Goal: Task Accomplishment & Management: Complete application form

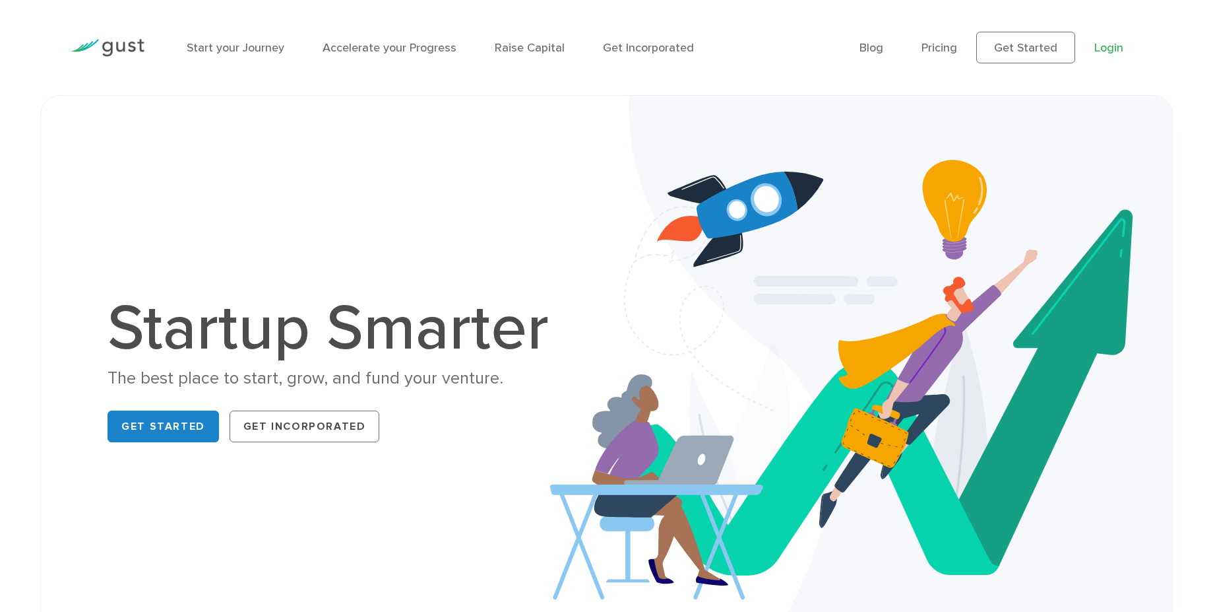
click at [1118, 48] on link "Login" at bounding box center [1109, 48] width 29 height 14
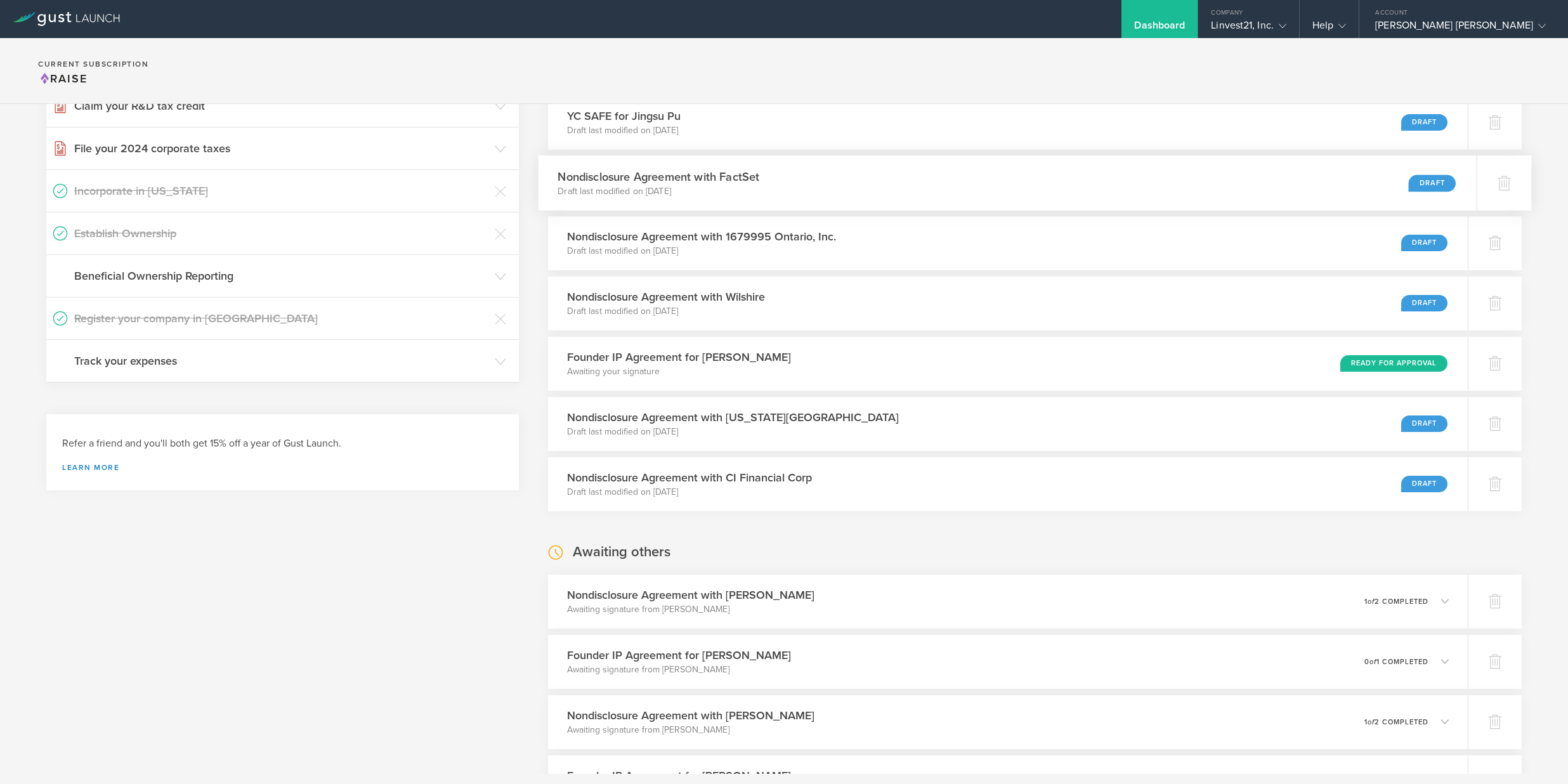
scroll to position [312, 0]
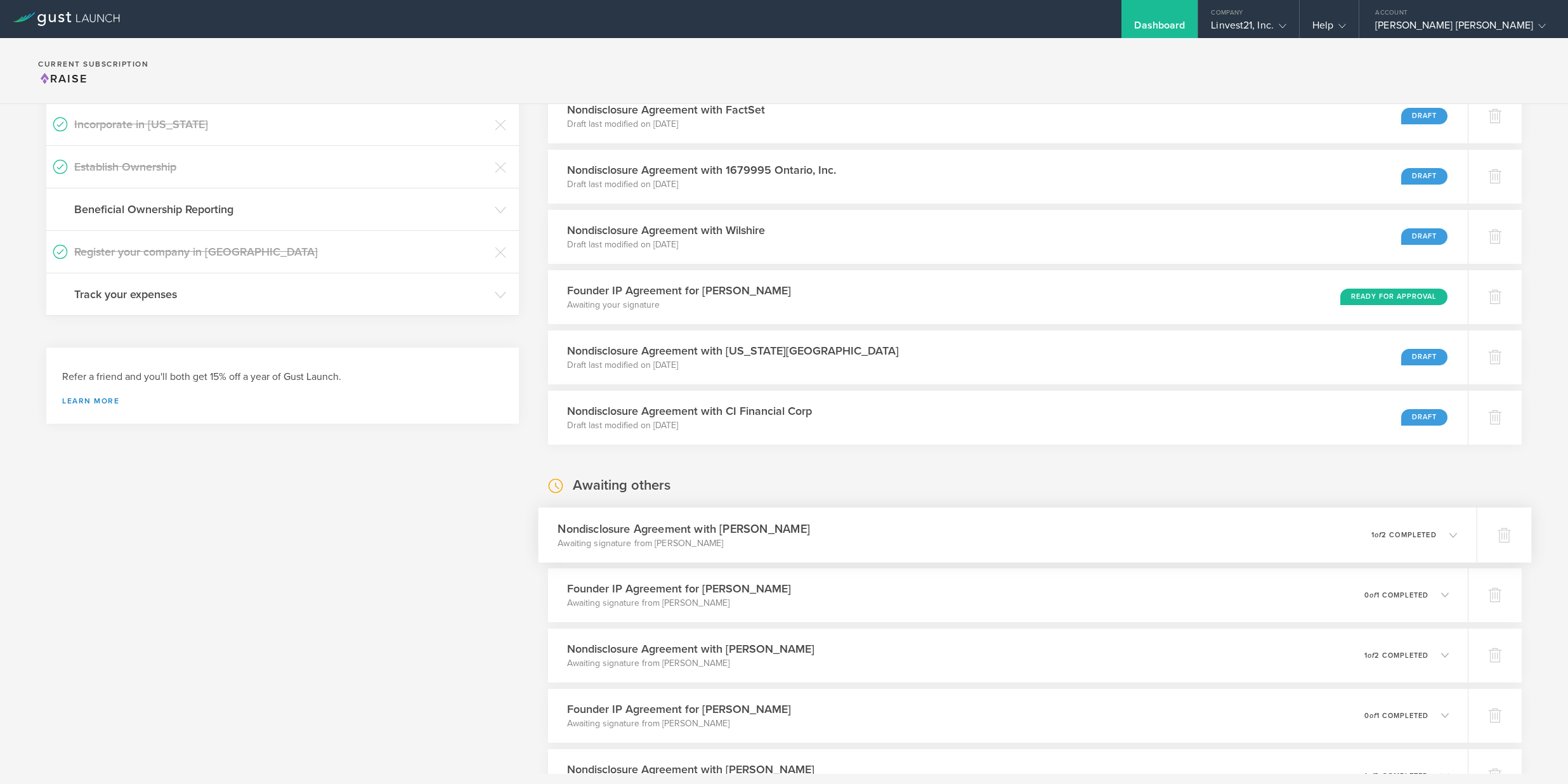
click at [1440, 541] on div "0 undeliverable 1 of 2 completed" at bounding box center [1414, 534] width 87 height 21
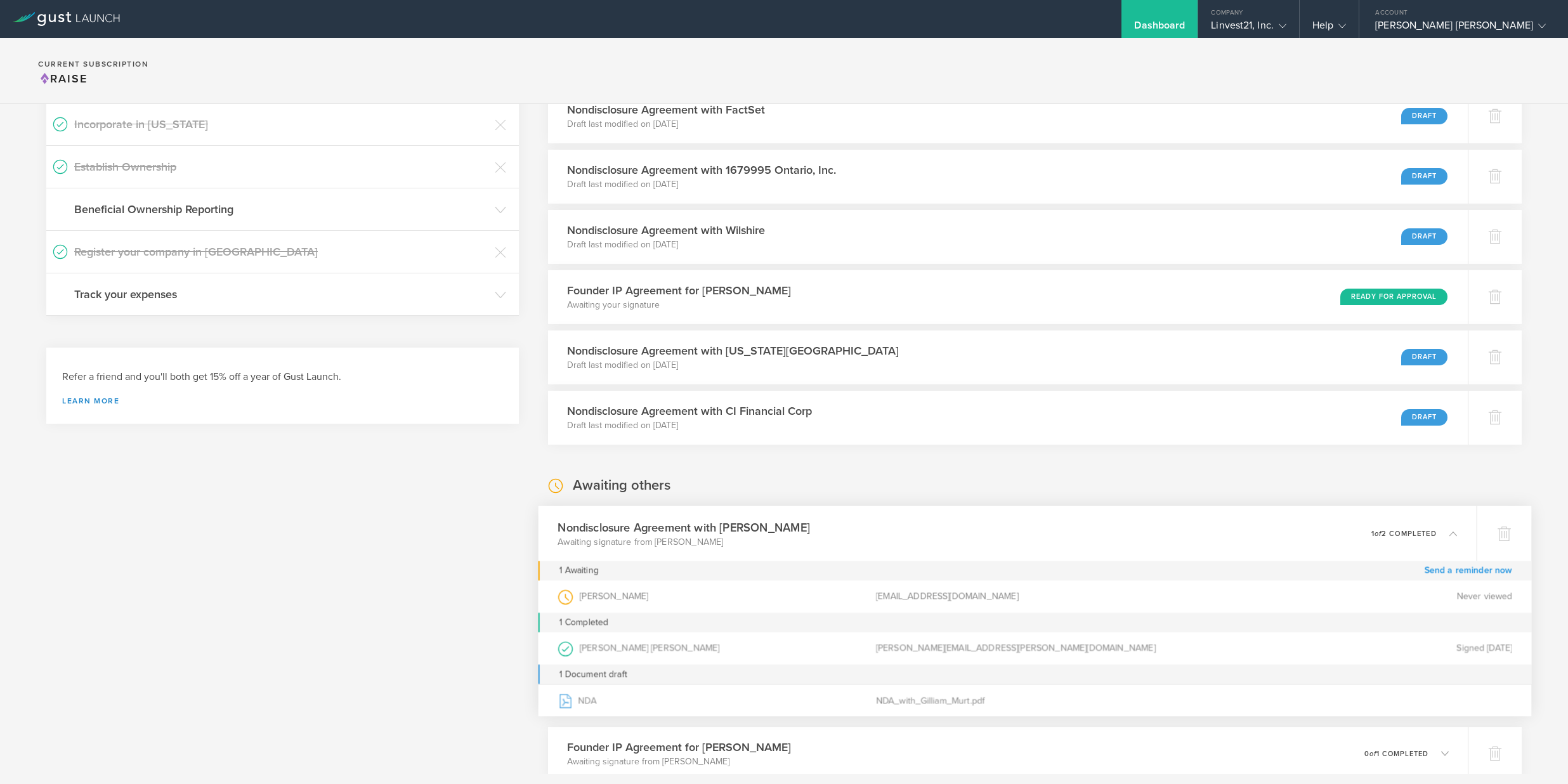
click at [1431, 575] on link "Send a reminder now" at bounding box center [1468, 570] width 88 height 19
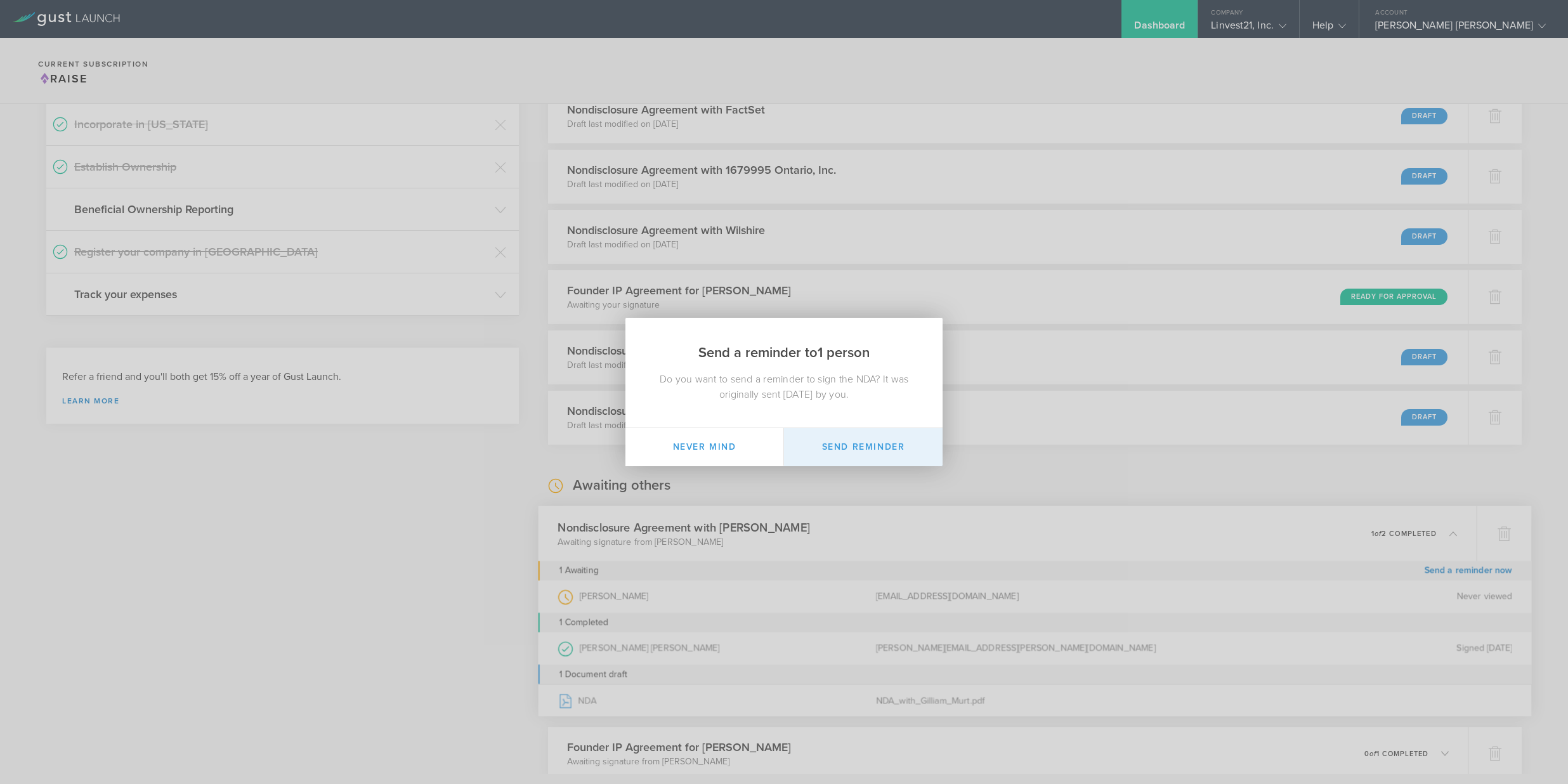
click at [876, 451] on button "Send Reminder" at bounding box center [863, 447] width 159 height 38
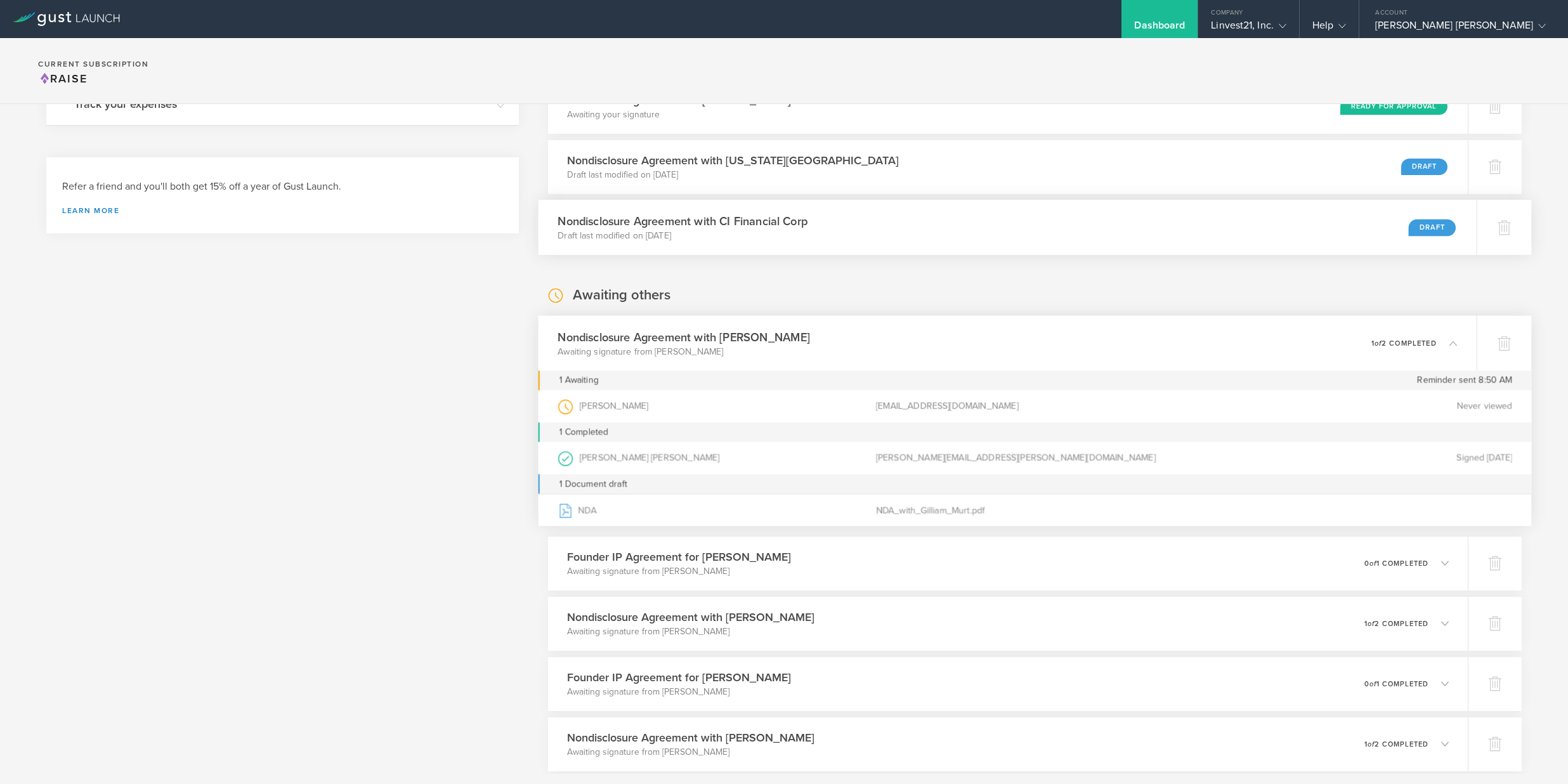
scroll to position [506, 0]
click at [1436, 564] on icon at bounding box center [1447, 560] width 21 height 12
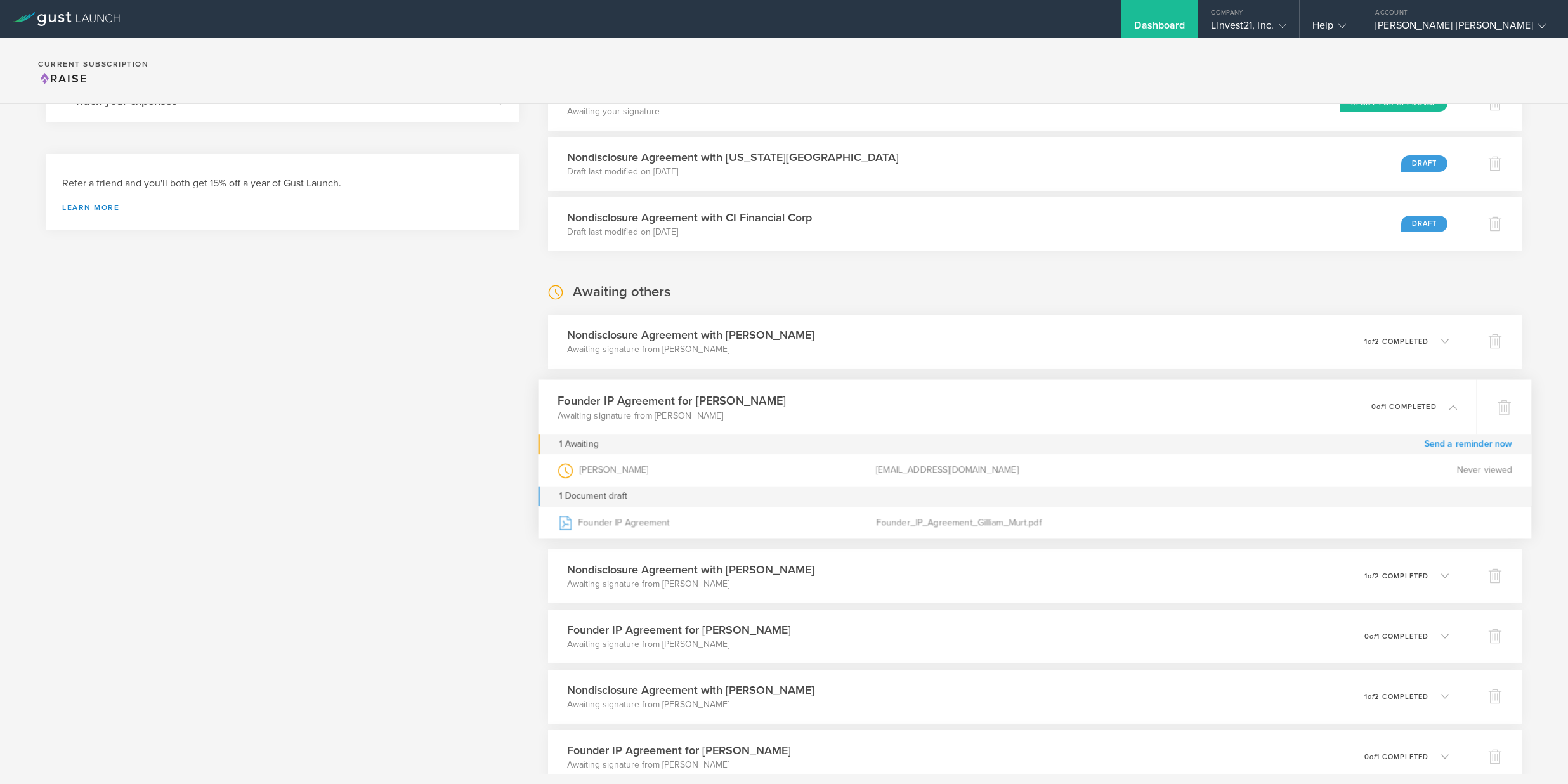
click at [1451, 447] on link "Send a reminder now" at bounding box center [1468, 444] width 88 height 19
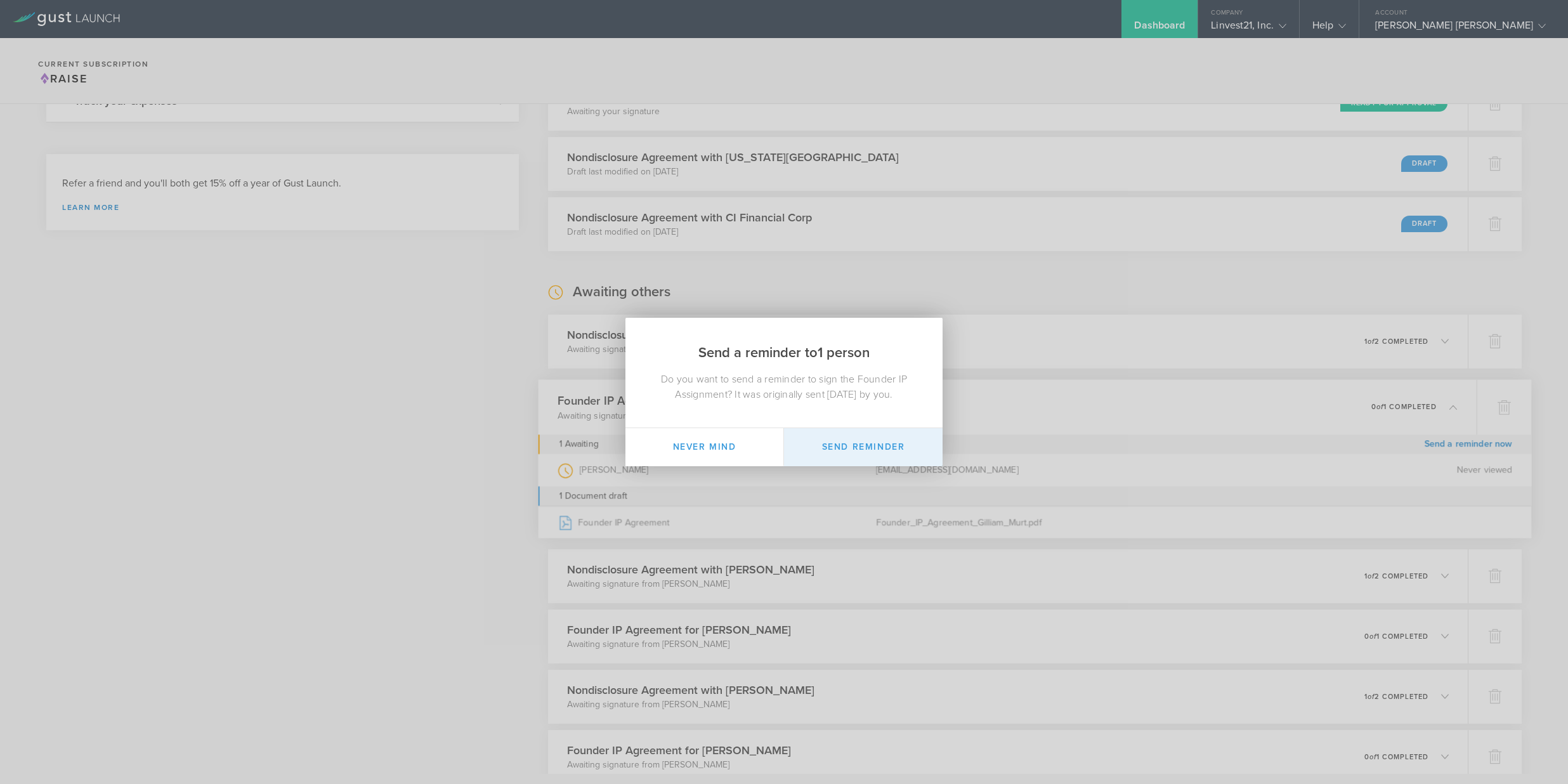
click at [862, 448] on button "Send Reminder" at bounding box center [863, 447] width 159 height 38
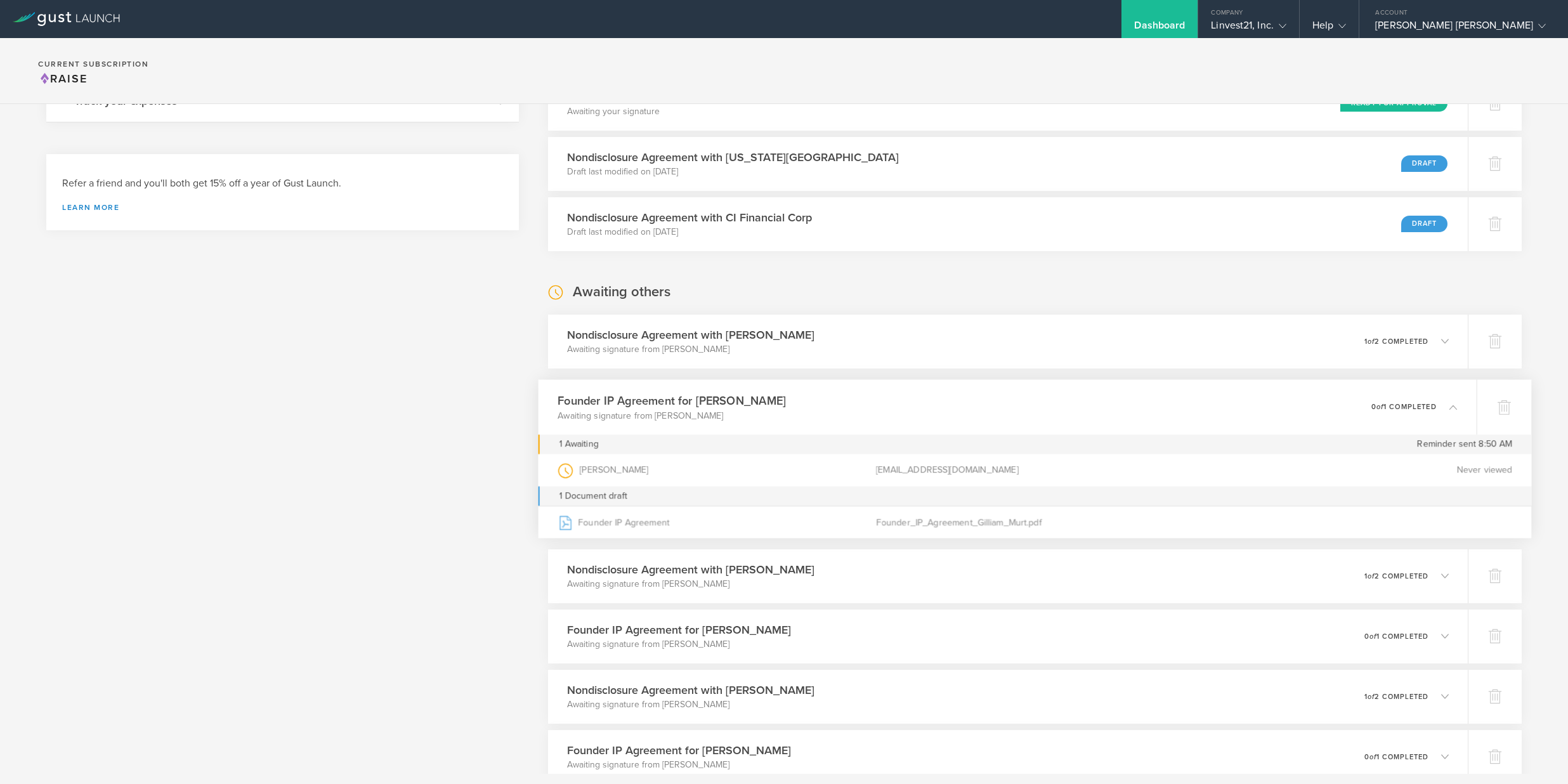
click at [695, 421] on p "Awaiting signature from Gilliam Murt" at bounding box center [672, 414] width 229 height 12
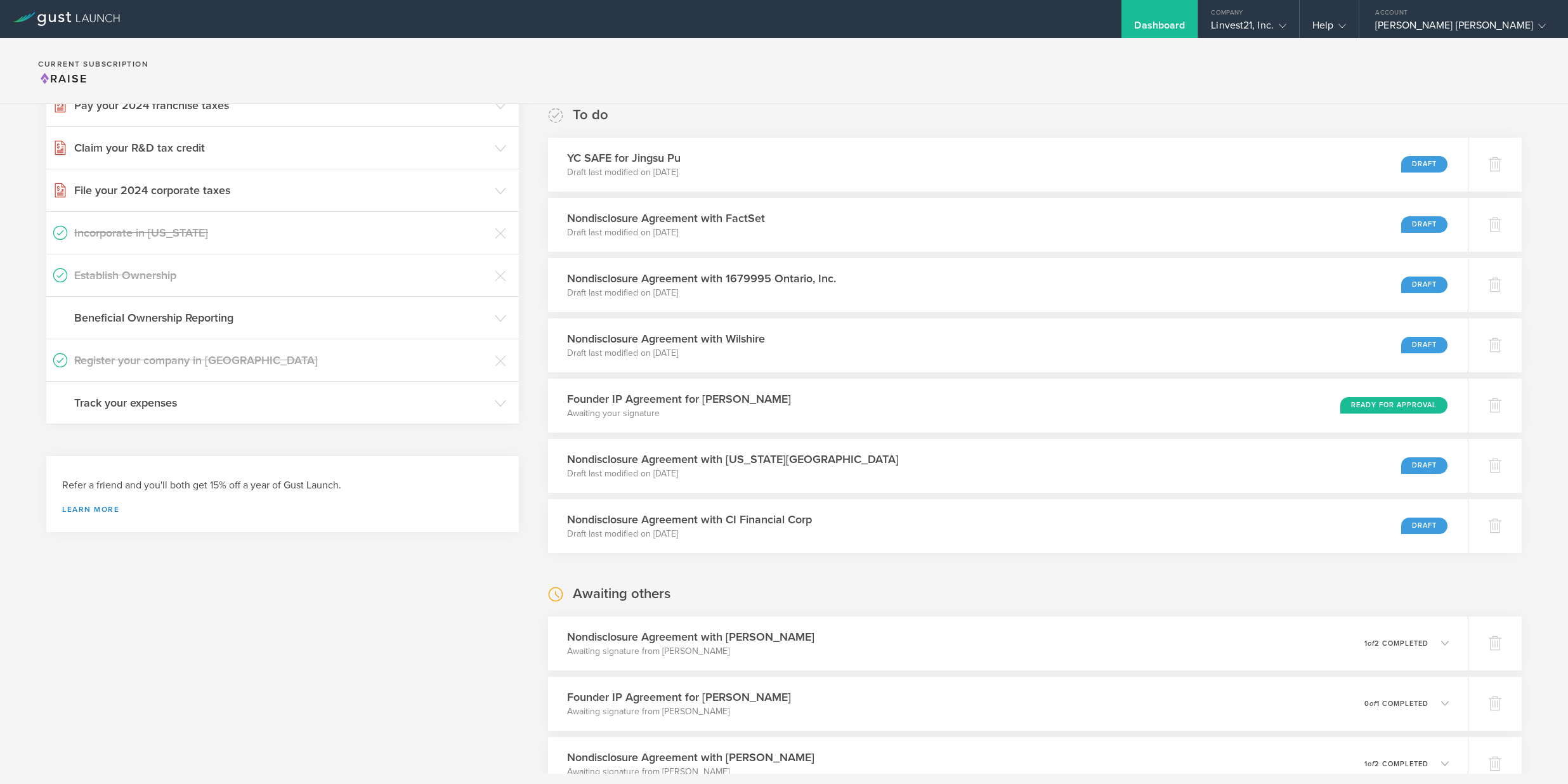
scroll to position [0, 0]
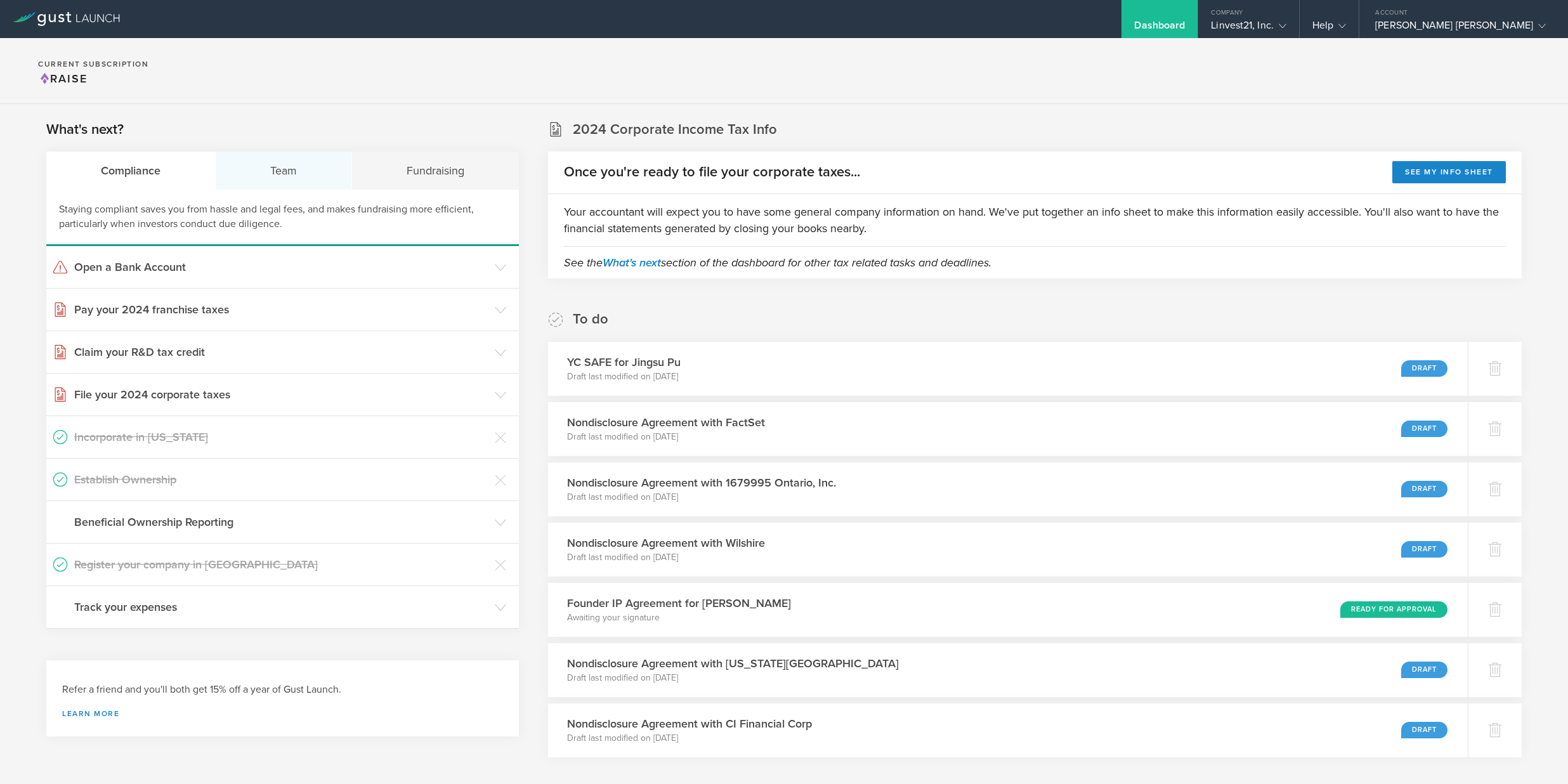
click at [275, 177] on div "Team" at bounding box center [284, 171] width 137 height 38
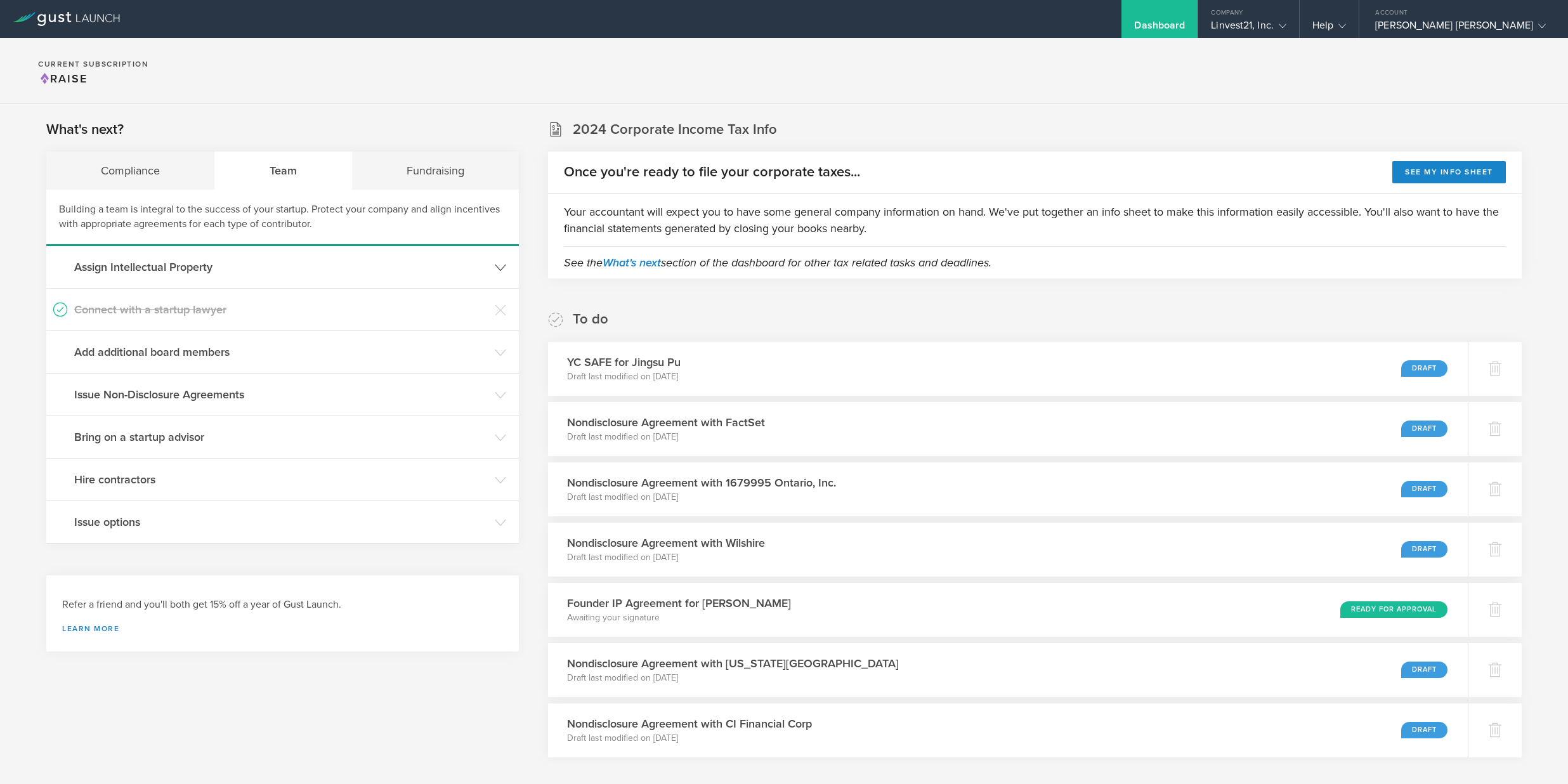
click at [187, 275] on h3 "Assign Intellectual Property" at bounding box center [281, 266] width 414 height 16
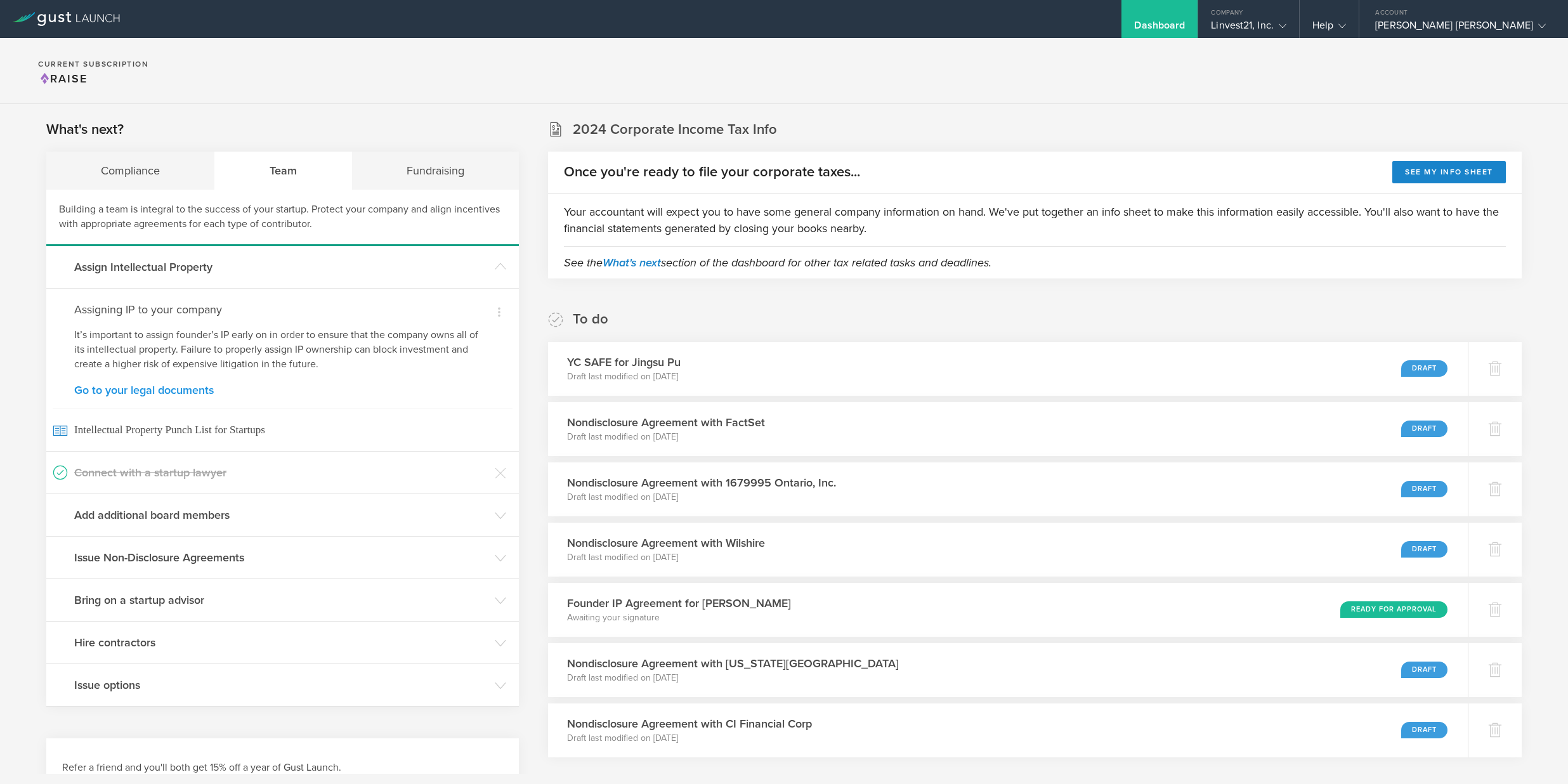
click at [168, 394] on link "Go to your legal documents" at bounding box center [283, 390] width 417 height 12
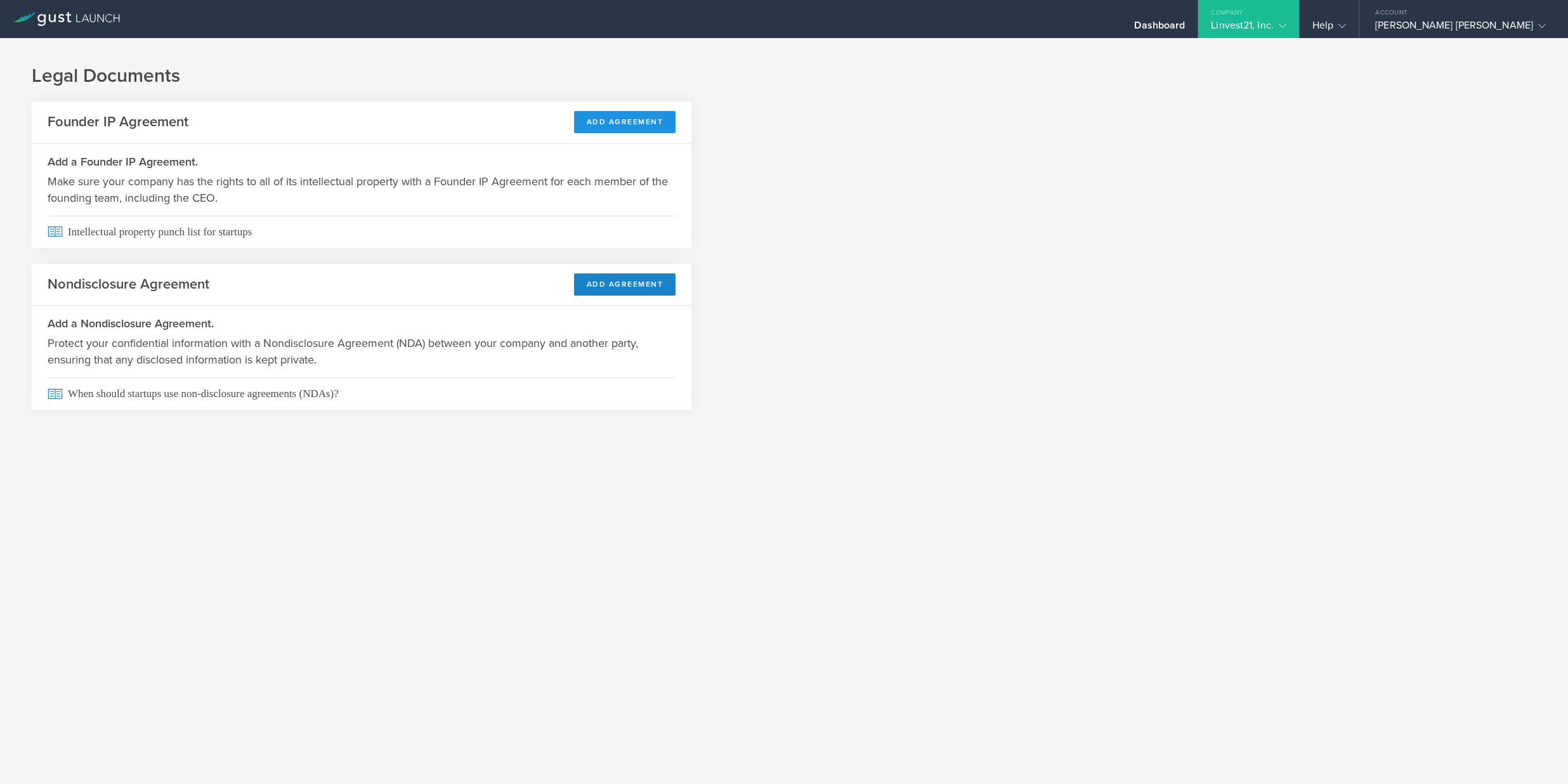
click at [635, 122] on button "Add Agreement" at bounding box center [625, 121] width 102 height 22
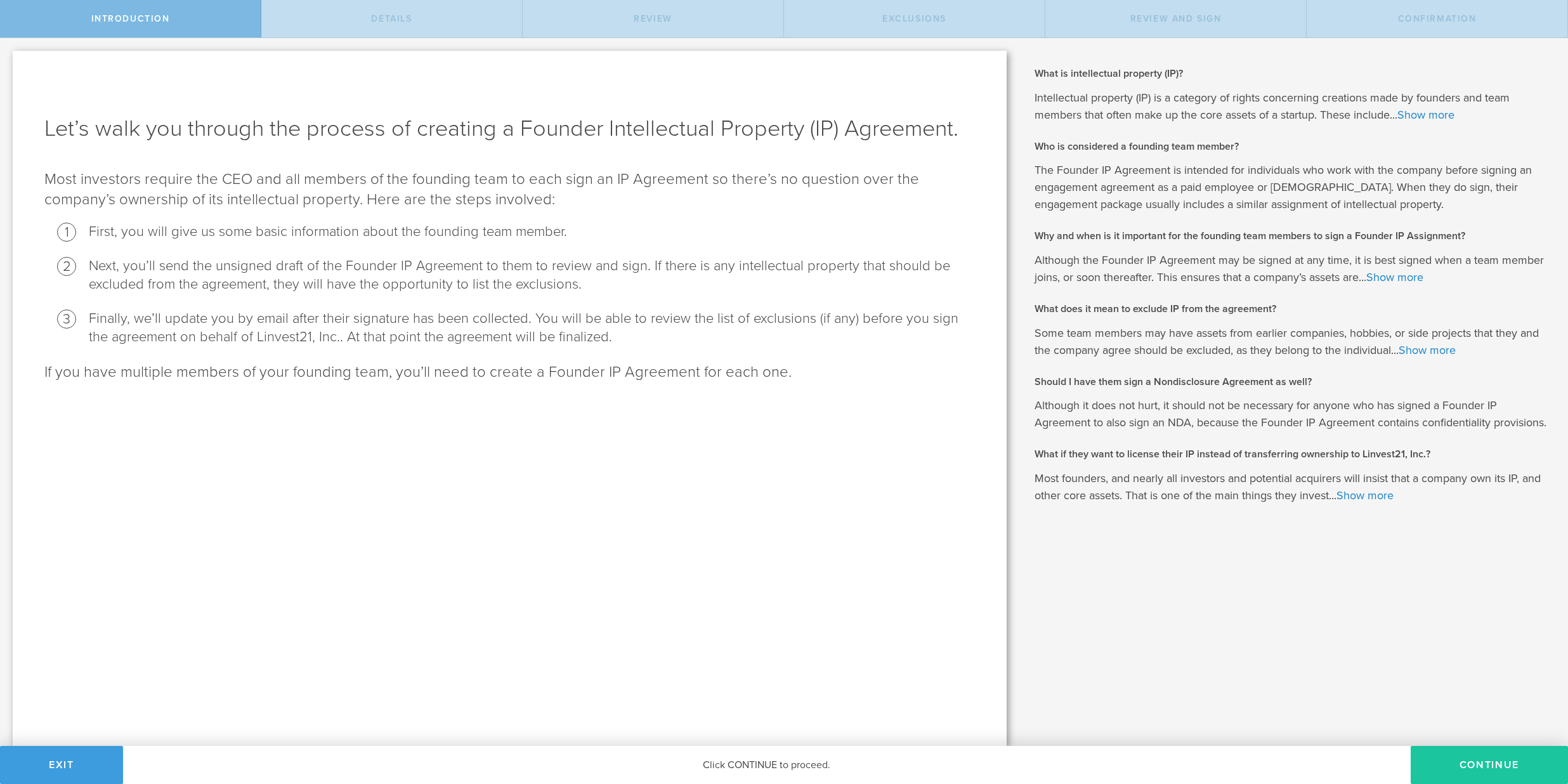
click at [1438, 771] on button "Continue" at bounding box center [1489, 765] width 158 height 38
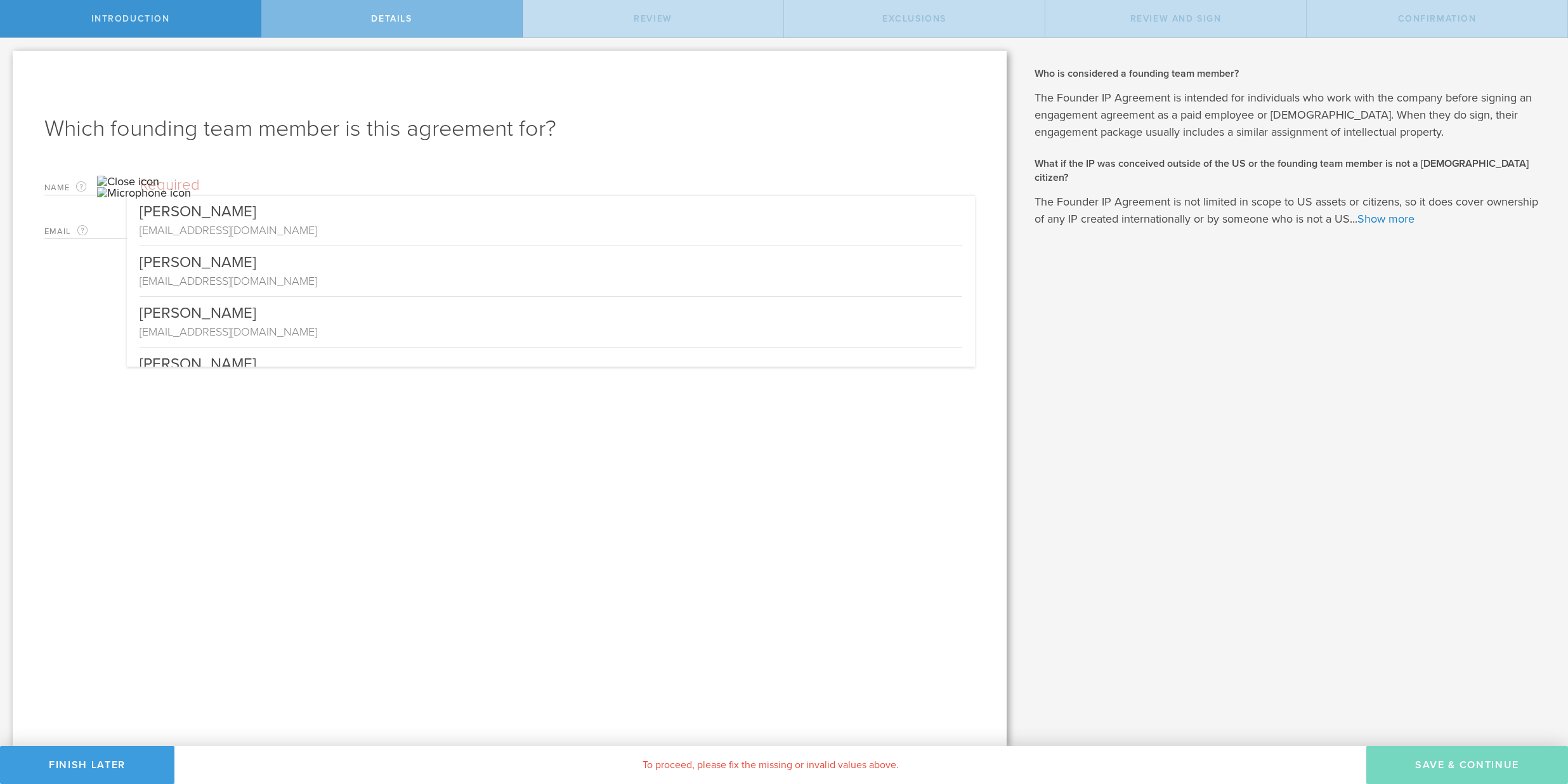
click at [240, 179] on input "text" at bounding box center [557, 185] width 835 height 19
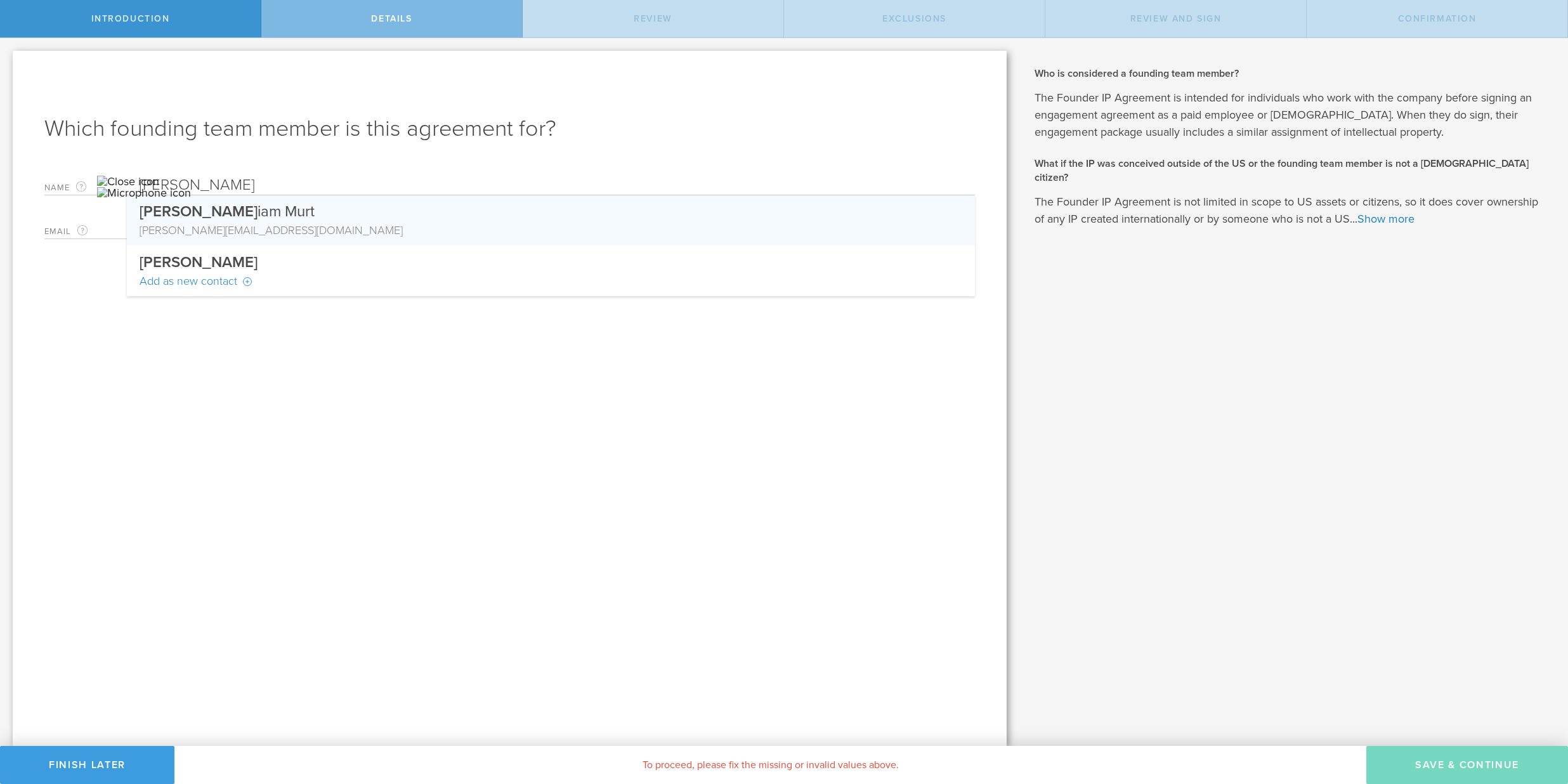
click at [237, 237] on div "[PERSON_NAME] [EMAIL_ADDRESS][DOMAIN_NAME]" at bounding box center [551, 230] width 823 height 16
type input "[PERSON_NAME]"
type input "[EMAIL_ADDRESS][DOMAIN_NAME]"
click at [237, 237] on div "[PERSON_NAME] [EMAIL_ADDRESS][DOMAIN_NAME]" at bounding box center [551, 230] width 823 height 16
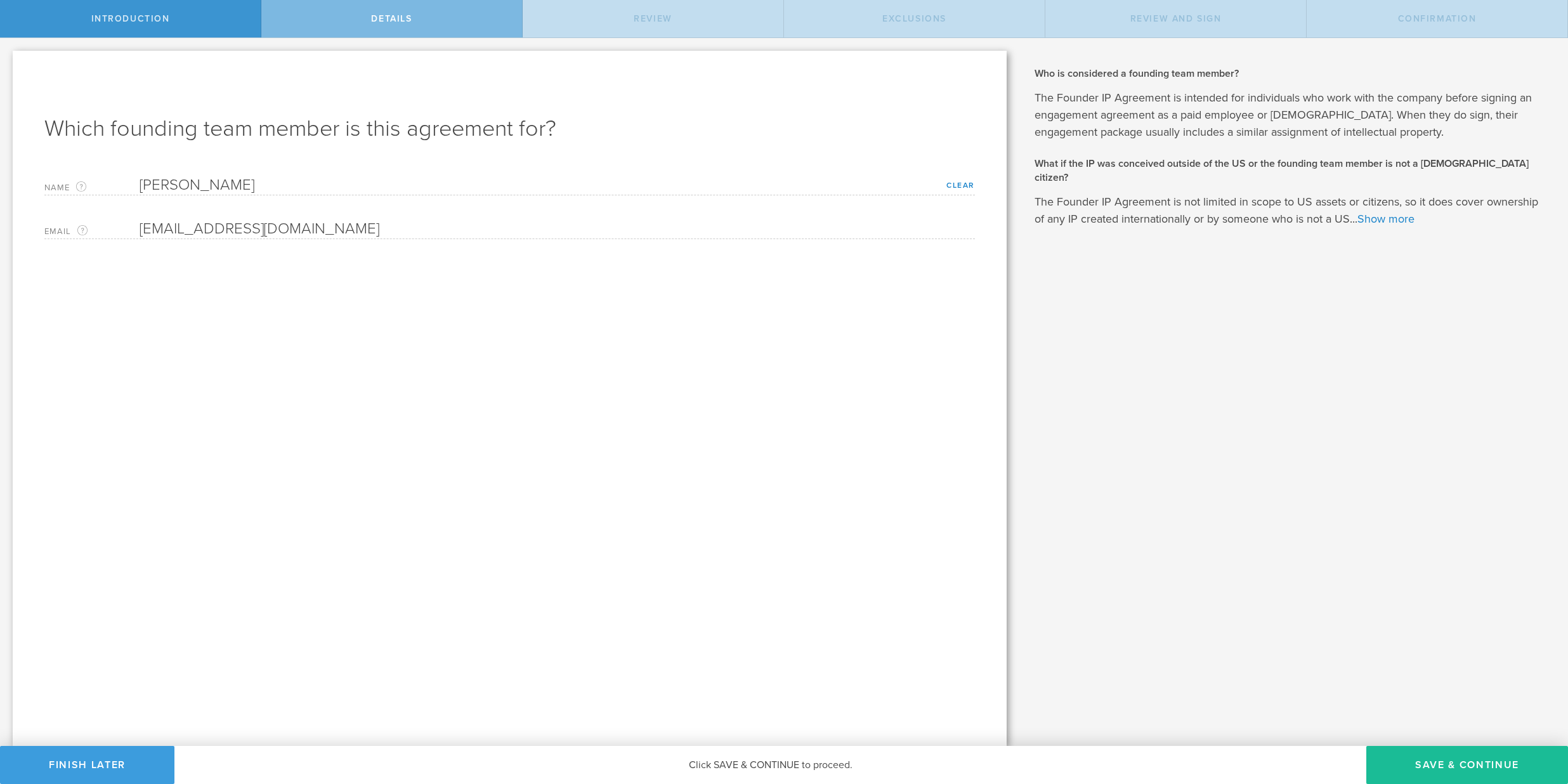
drag, startPoint x: 311, startPoint y: 239, endPoint x: 229, endPoint y: 245, distance: 82.2
click at [229, 245] on div "Which founding team member is this agreement for? Name The first and last name …" at bounding box center [510, 398] width 994 height 695
